Goal: Information Seeking & Learning: Check status

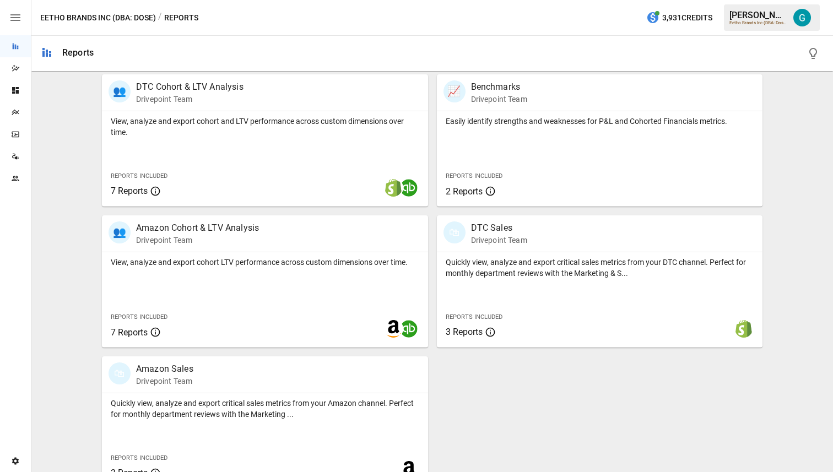
scroll to position [519, 0]
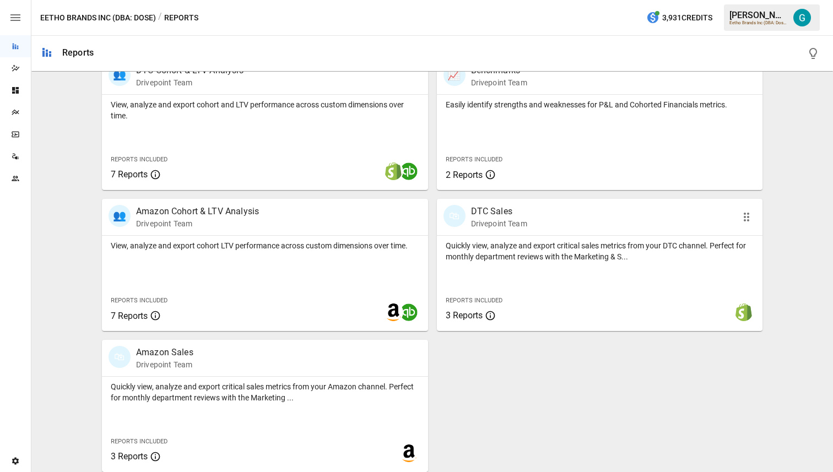
click at [542, 231] on div "🛍 DTC Sales Drivepoint Team" at bounding box center [600, 217] width 326 height 36
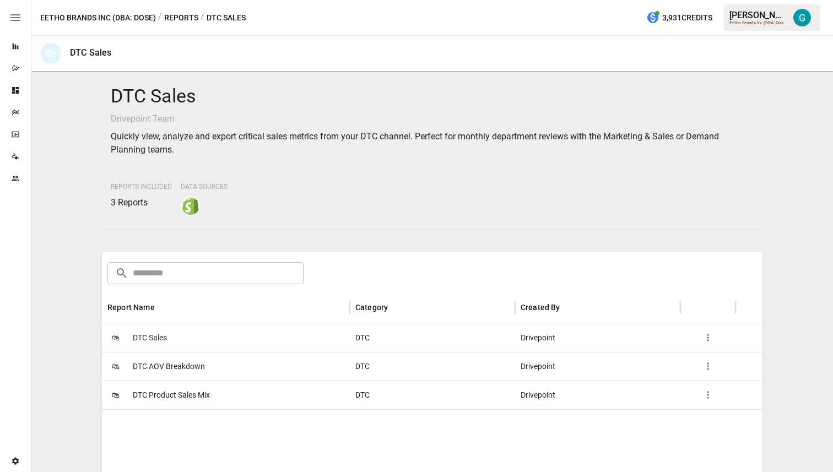
click at [230, 343] on div "🛍 DTC Sales" at bounding box center [226, 338] width 248 height 29
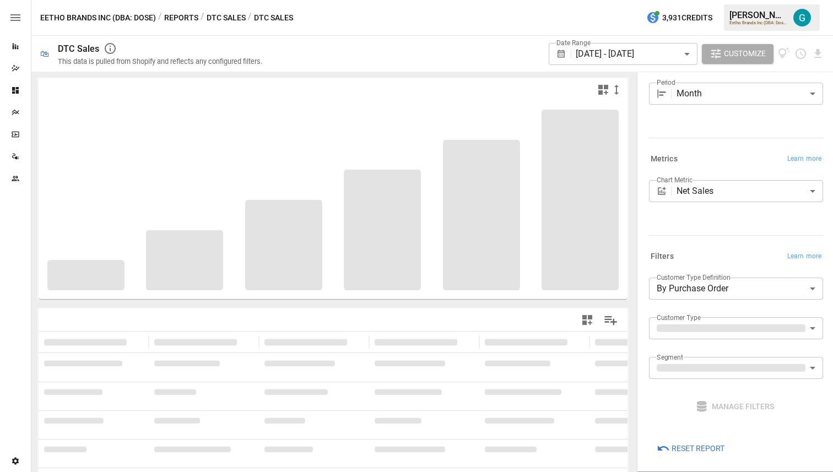
scroll to position [34, 0]
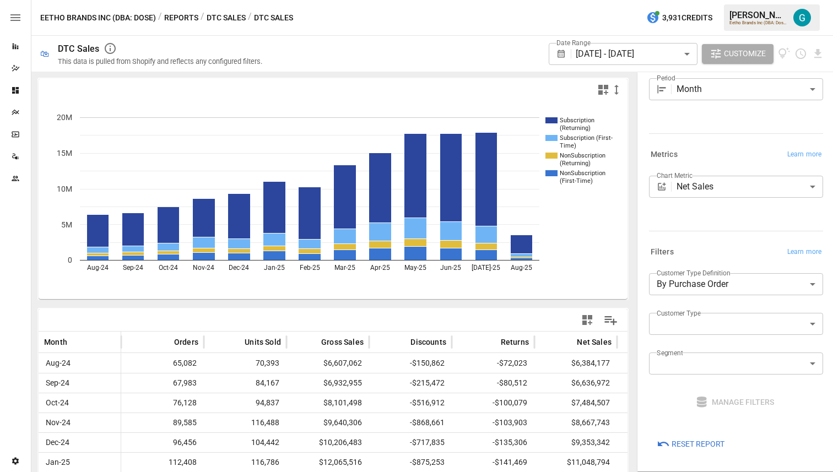
click at [228, 19] on button "DTC Sales" at bounding box center [226, 18] width 39 height 14
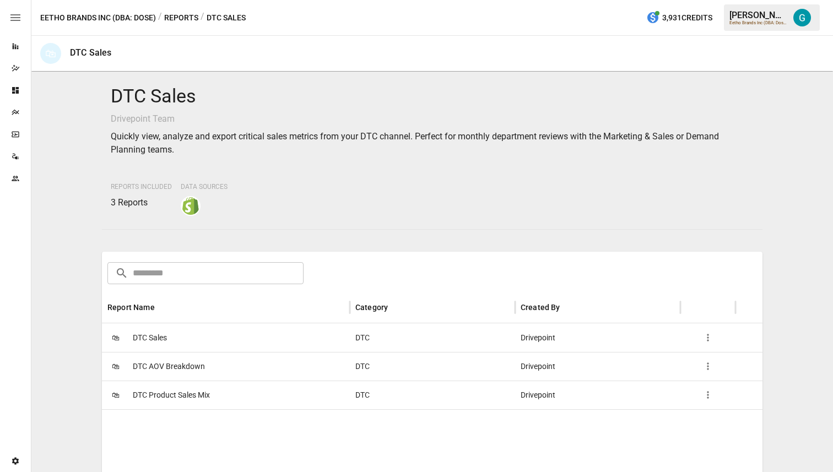
click at [199, 408] on span "DTC Product Sales Mix" at bounding box center [171, 395] width 77 height 28
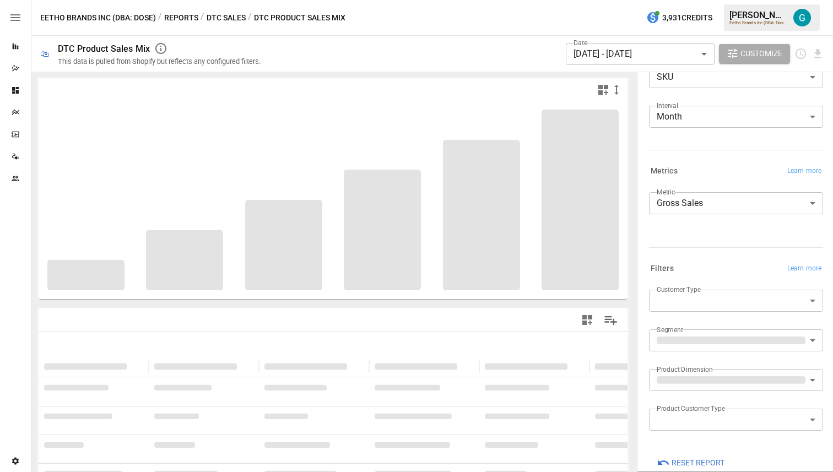
scroll to position [64, 0]
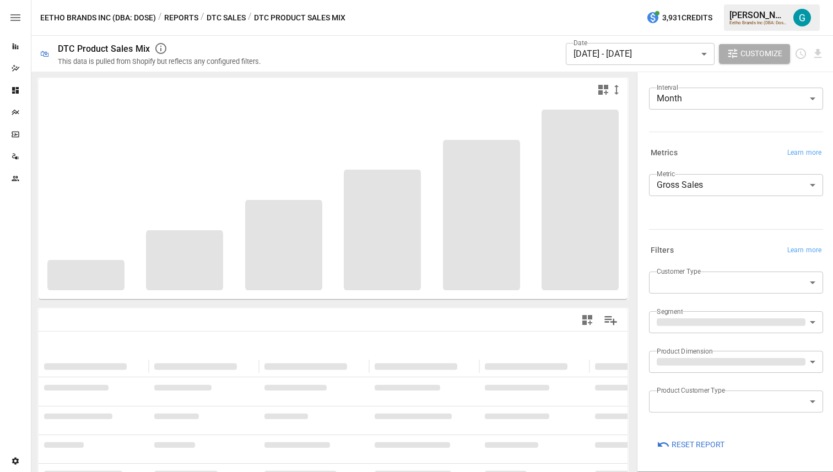
click at [748, 0] on body "**********" at bounding box center [416, 0] width 833 height 0
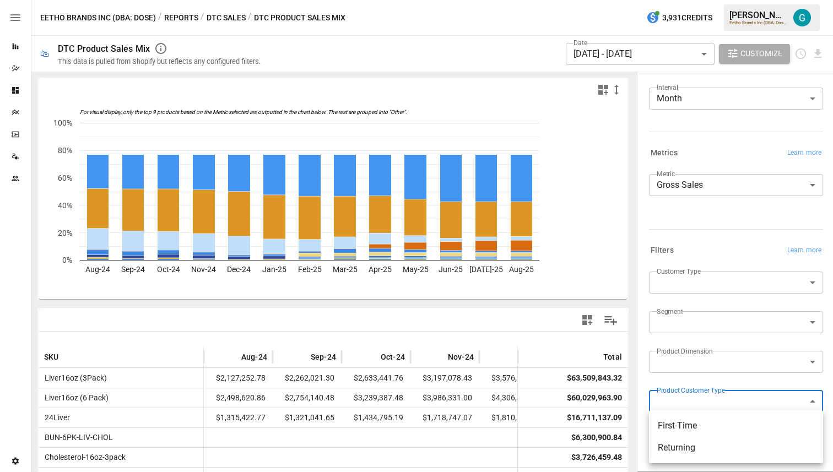
click at [752, 221] on div at bounding box center [416, 236] width 833 height 472
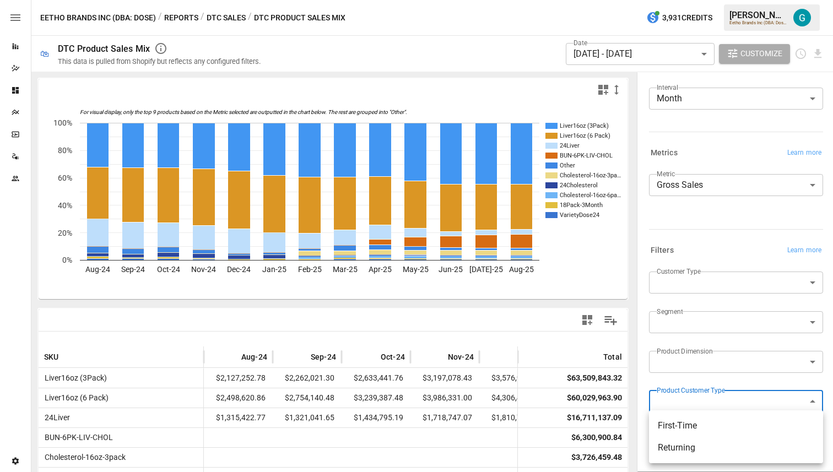
click at [734, 0] on body "Reports Dazzler Studio Dashboards Plans SmartModel ™ Data Sources Team Settings…" at bounding box center [416, 0] width 833 height 0
click at [718, 427] on span "First-Time" at bounding box center [736, 425] width 157 height 13
type input "**********"
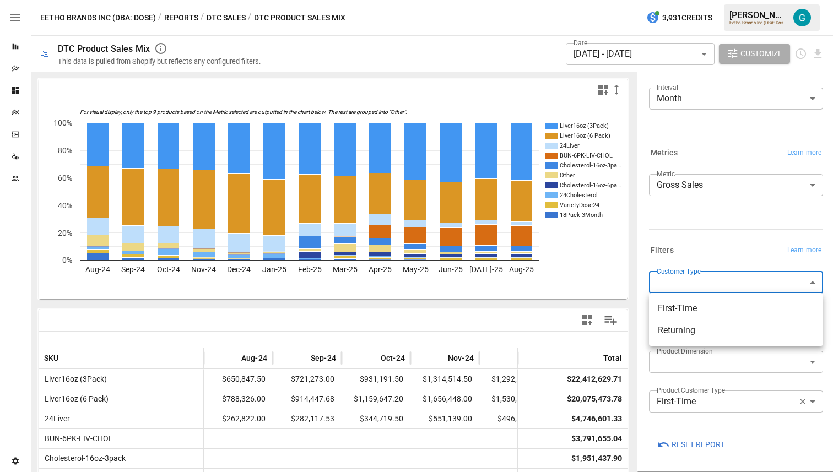
click at [690, 0] on body "Reports Dazzler Studio Dashboards Plans SmartModel ™ Data Sources Team Settings…" at bounding box center [416, 0] width 833 height 0
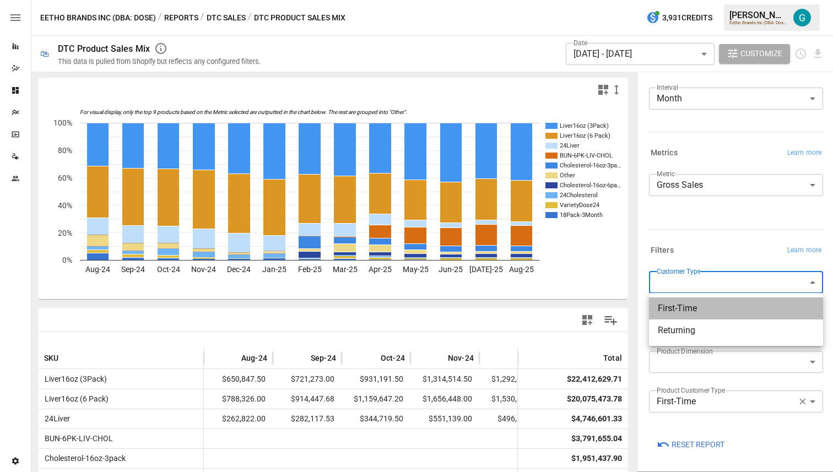
click at [699, 311] on span "First-Time" at bounding box center [736, 308] width 157 height 13
type input "**********"
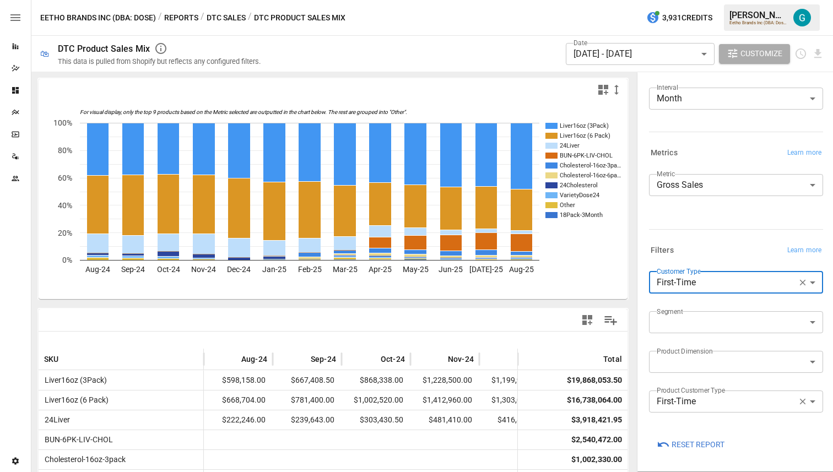
click at [538, 28] on div "Eetho Brands Inc (DBA: Dose) / Reports / DTC Sales / DTC Product Sales Mix 3,93…" at bounding box center [432, 17] width 802 height 35
